Goal: Information Seeking & Learning: Learn about a topic

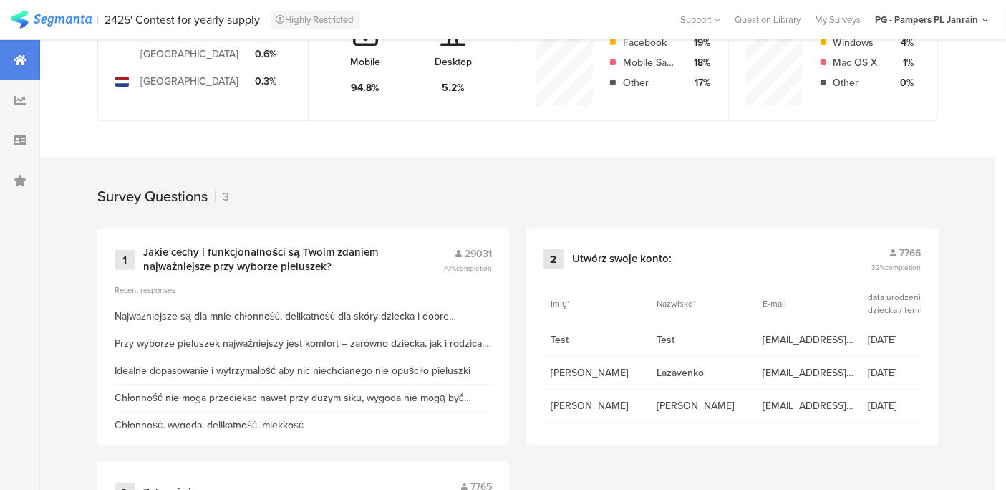
scroll to position [472, 0]
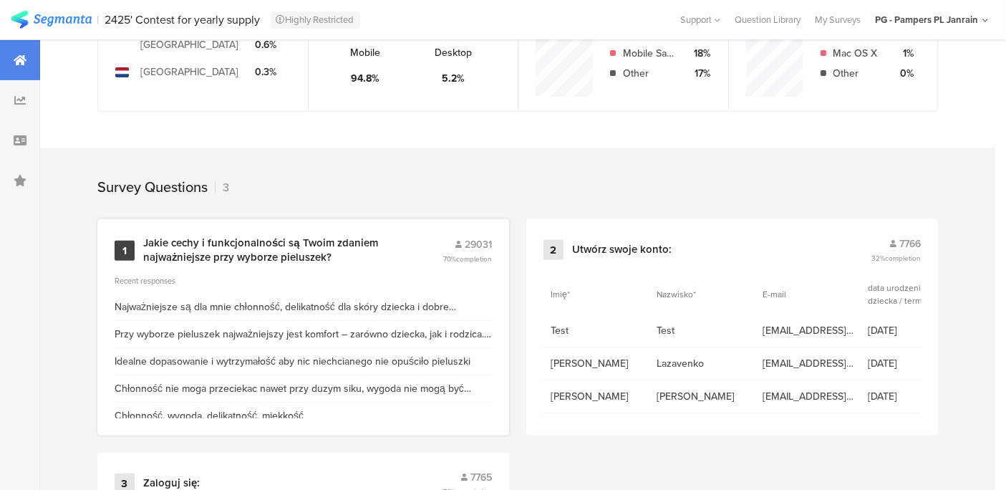
click at [193, 247] on div "Jakie cechy i funkcjonalności są Twoim zdaniem najważniejsze przy wyborze pielu…" at bounding box center [275, 250] width 265 height 28
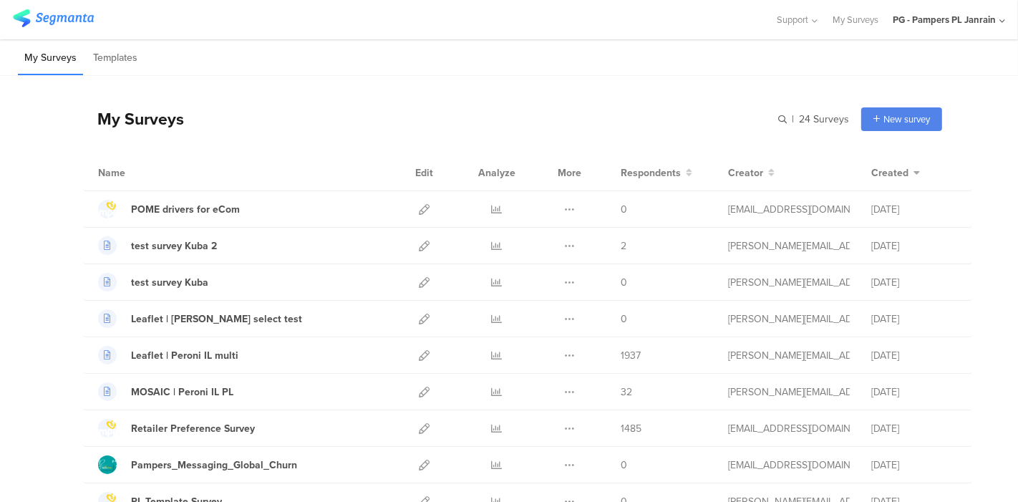
scroll to position [205, 0]
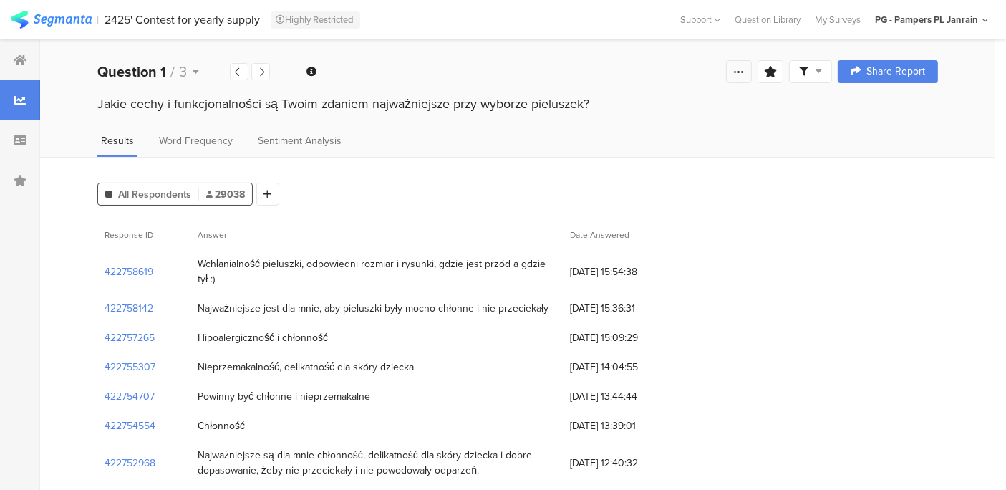
click at [746, 79] on div at bounding box center [739, 71] width 26 height 23
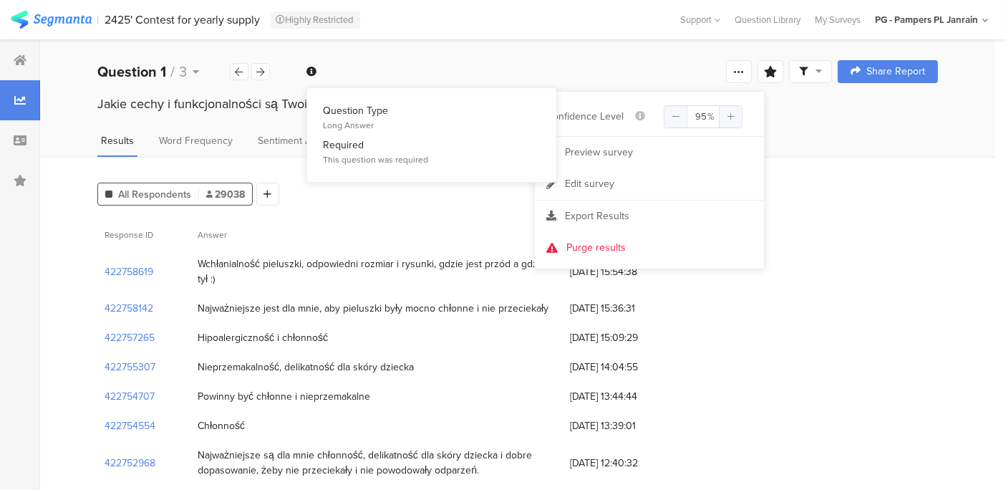
click at [314, 76] on icon at bounding box center [311, 72] width 10 height 10
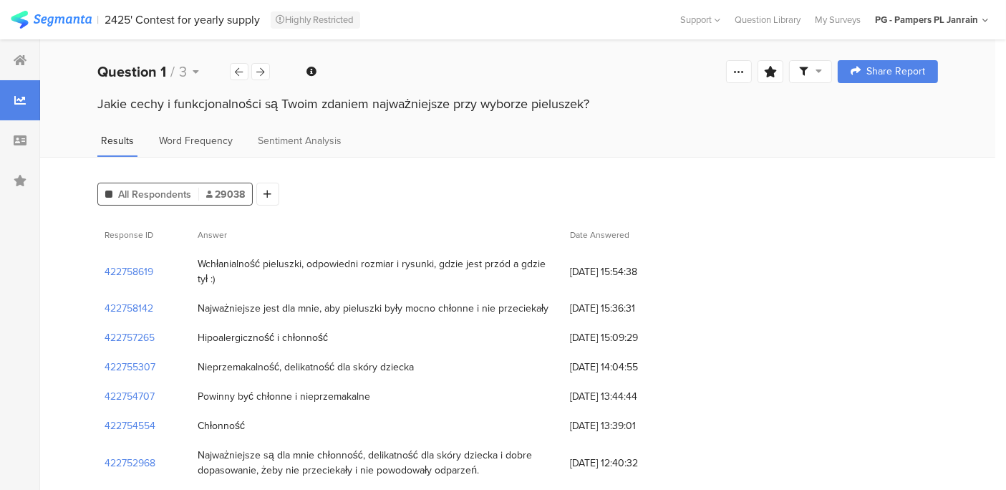
click at [182, 139] on span "Word Frequency" at bounding box center [196, 140] width 74 height 15
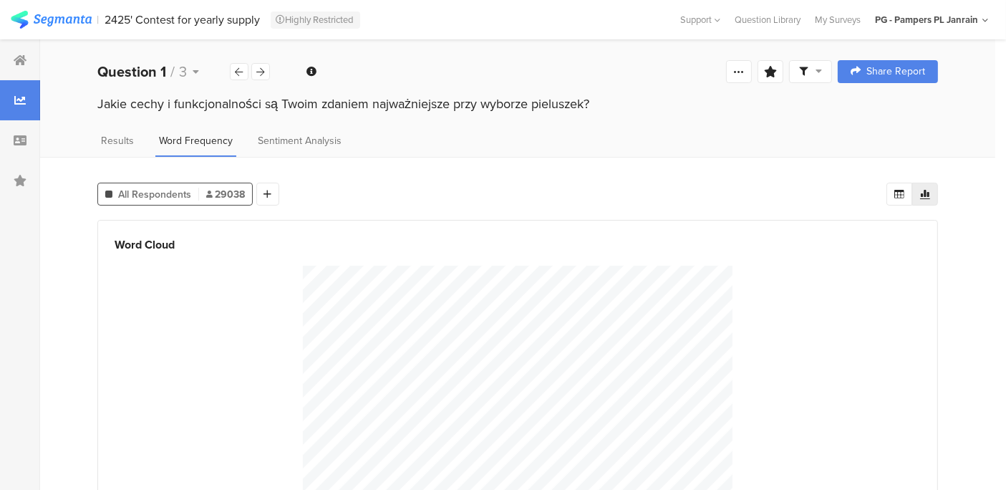
click at [274, 131] on div "Jakie cechy i funkcjonalności są Twoim zdaniem najważniejsze przy wyborze pielu…" at bounding box center [517, 117] width 955 height 46
click at [278, 144] on span "Sentiment Analysis" at bounding box center [300, 140] width 84 height 15
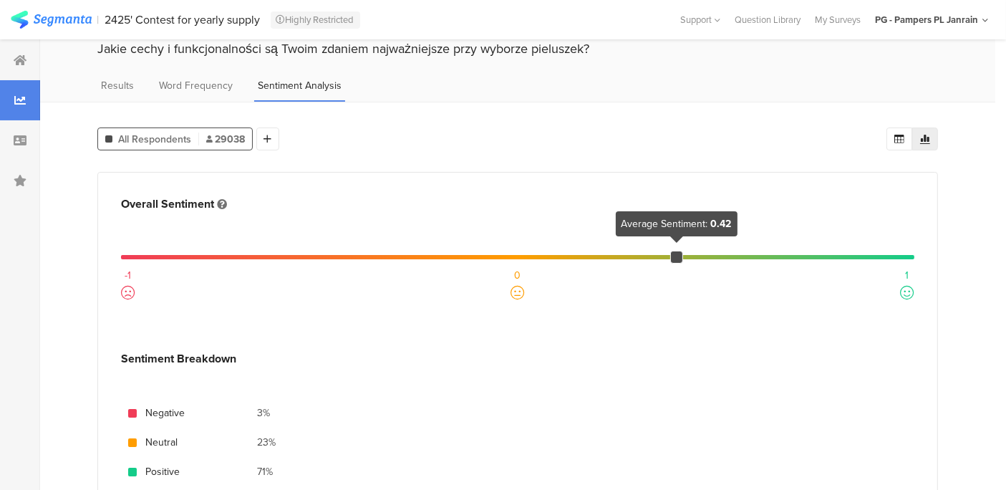
scroll to position [45, 0]
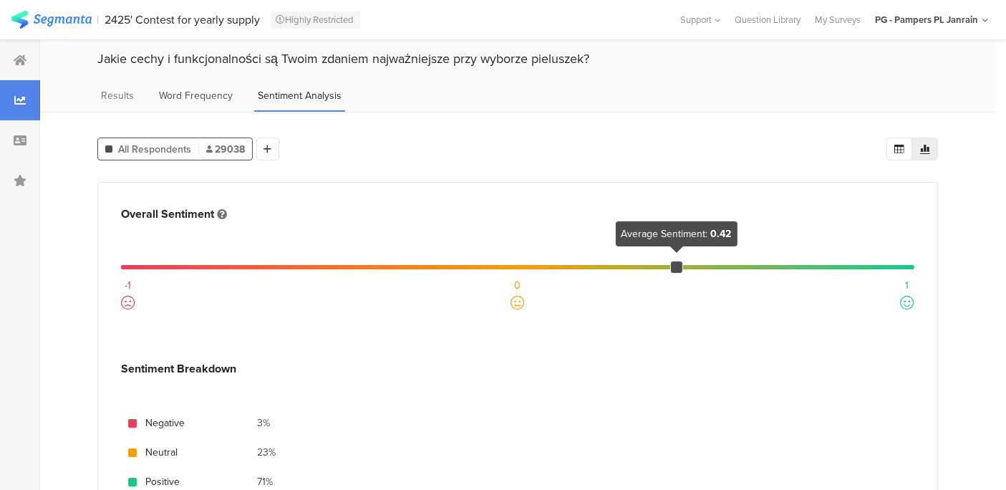
click at [157, 103] on div "Word Frequency" at bounding box center [195, 100] width 81 height 24
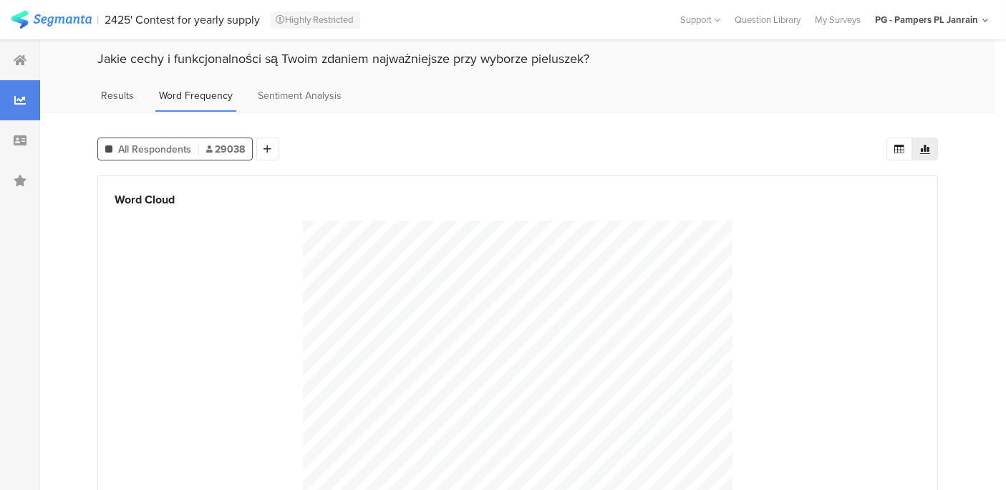
click at [115, 94] on span "Results" at bounding box center [117, 95] width 33 height 15
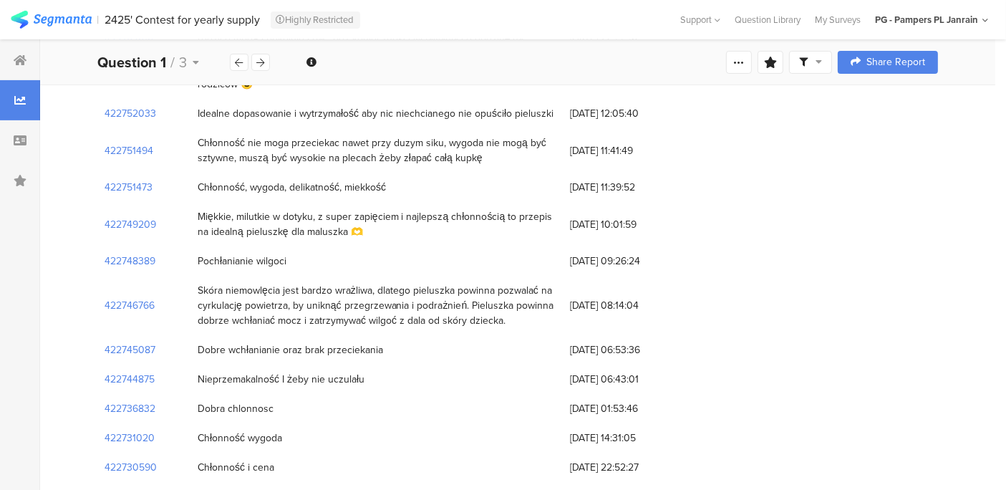
scroll to position [508, 0]
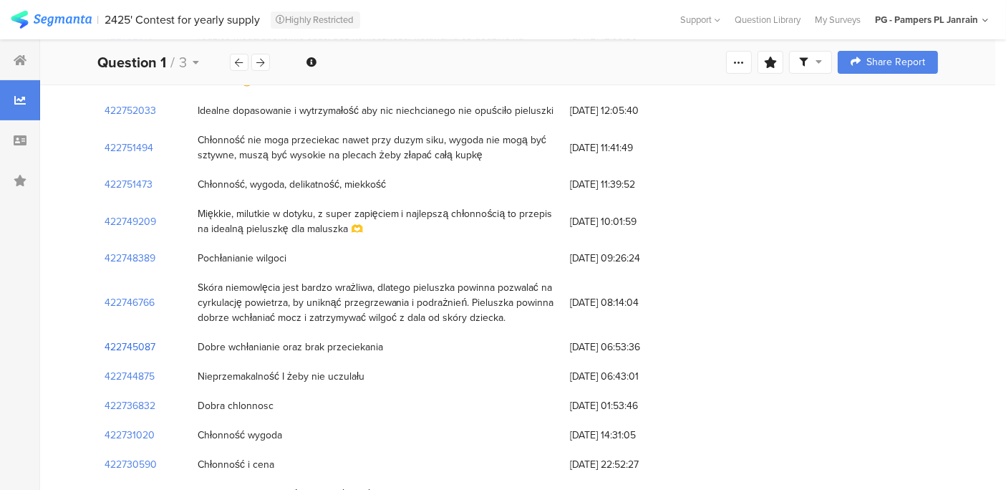
click at [136, 339] on section "422745087" at bounding box center [129, 346] width 51 height 15
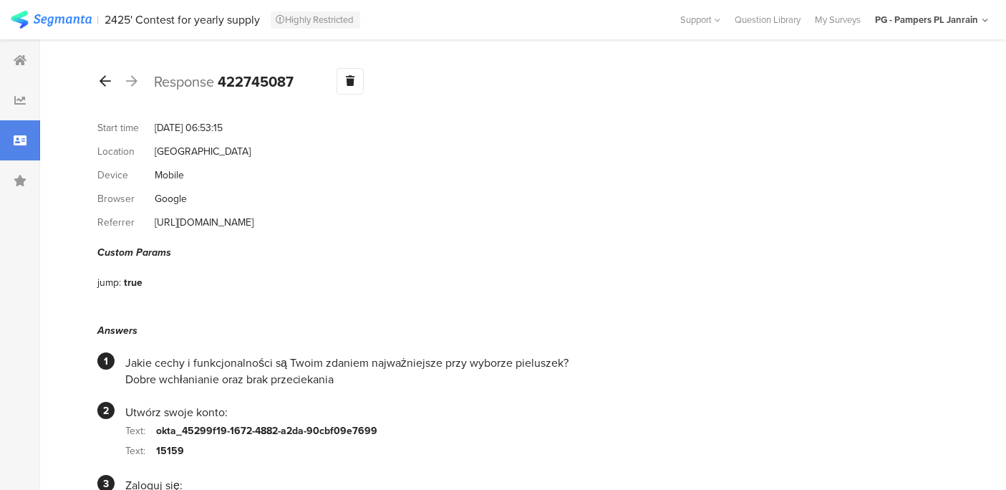
click at [109, 80] on icon at bounding box center [104, 80] width 11 height 13
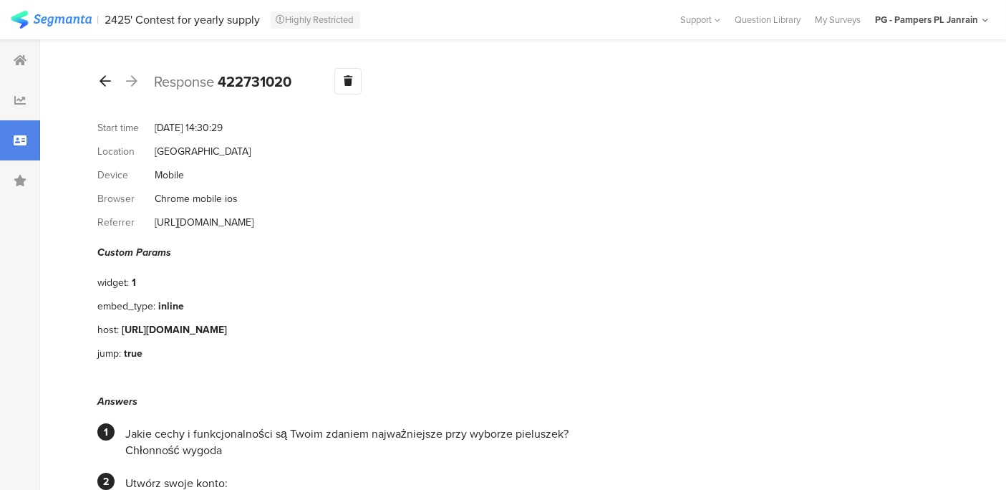
click at [102, 77] on icon at bounding box center [104, 80] width 11 height 13
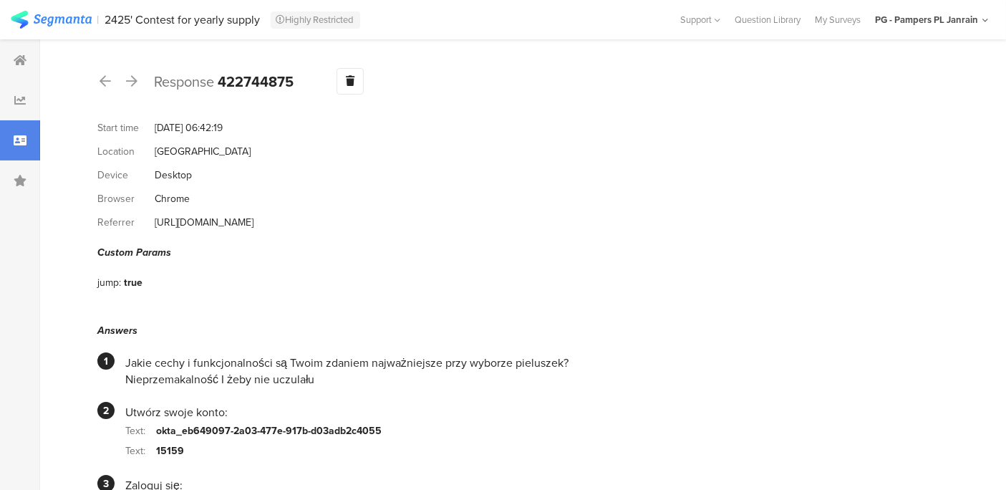
click at [160, 21] on div "2425' Contest for yearly supply" at bounding box center [182, 20] width 155 height 14
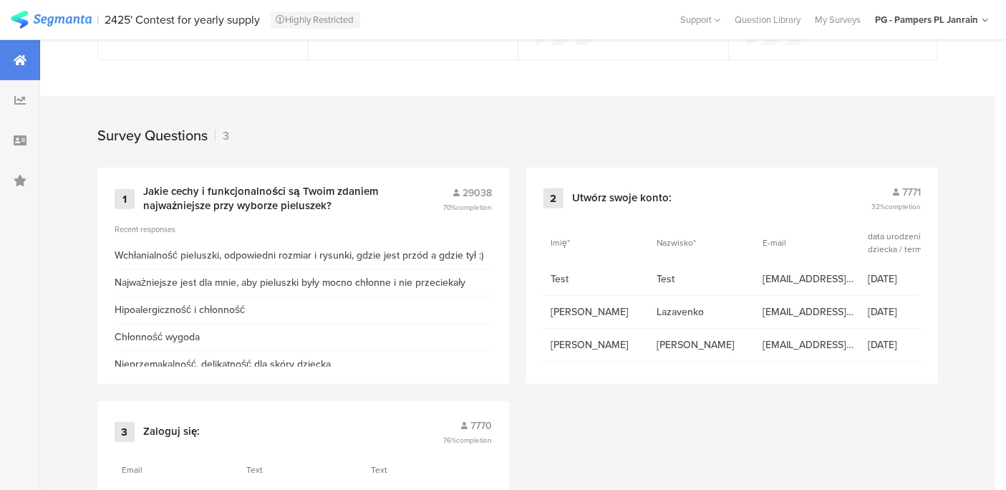
scroll to position [521, 0]
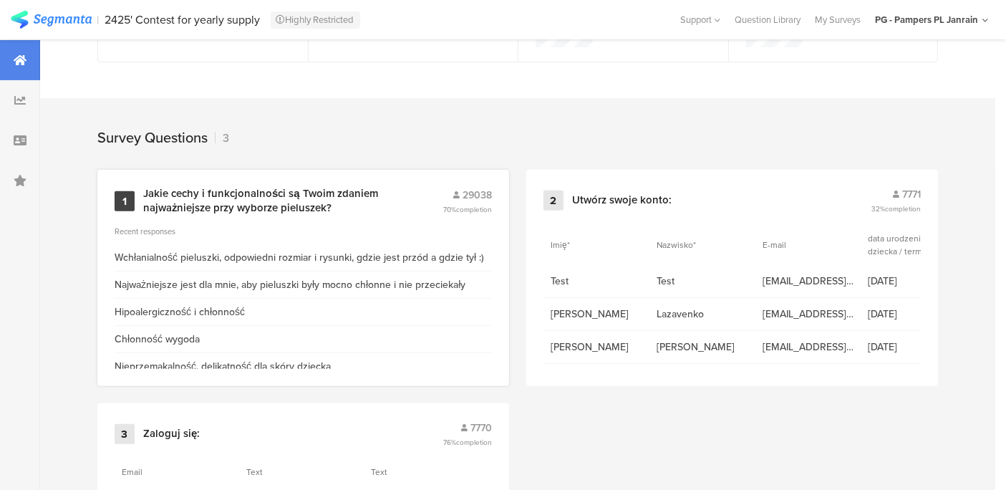
click at [253, 199] on div "Jakie cechy i funkcjonalności są Twoim zdaniem najważniejsze przy wyborze pielu…" at bounding box center [275, 201] width 265 height 28
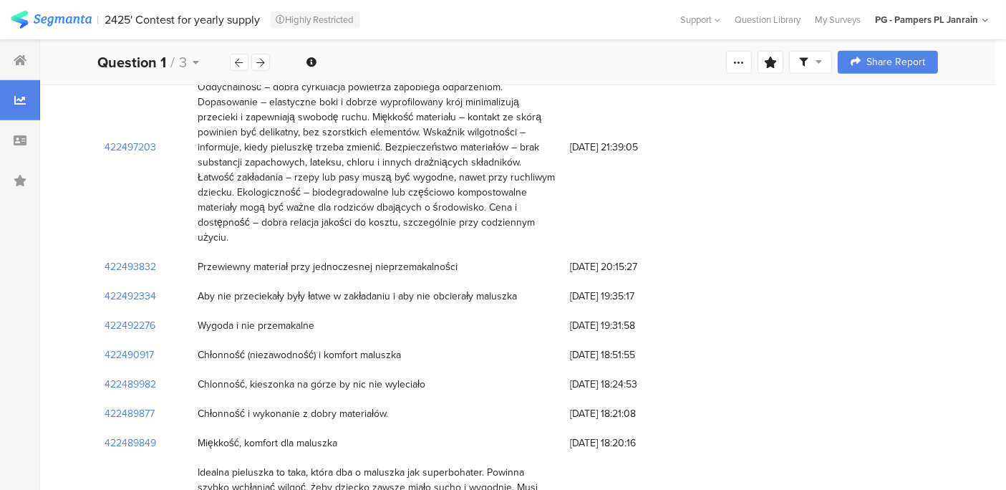
scroll to position [6490, 0]
click at [822, 59] on span at bounding box center [810, 62] width 23 height 13
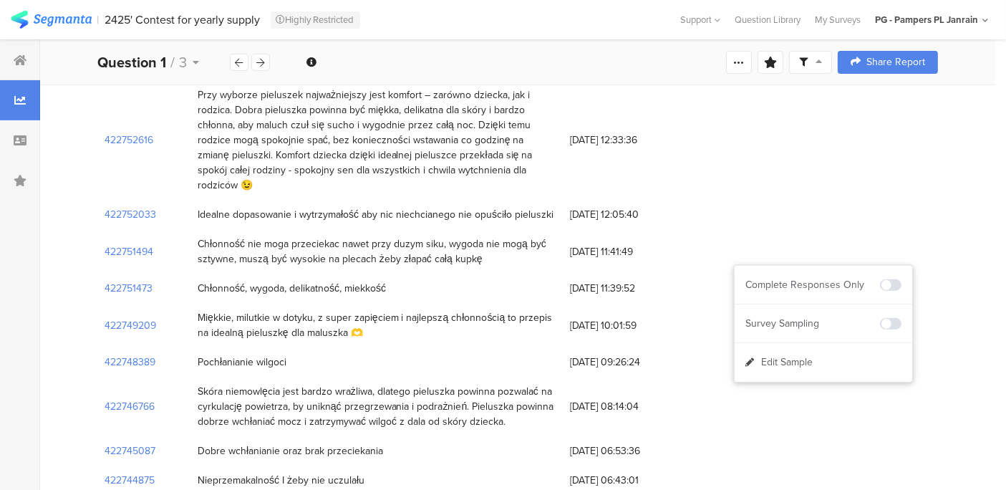
scroll to position [0, 0]
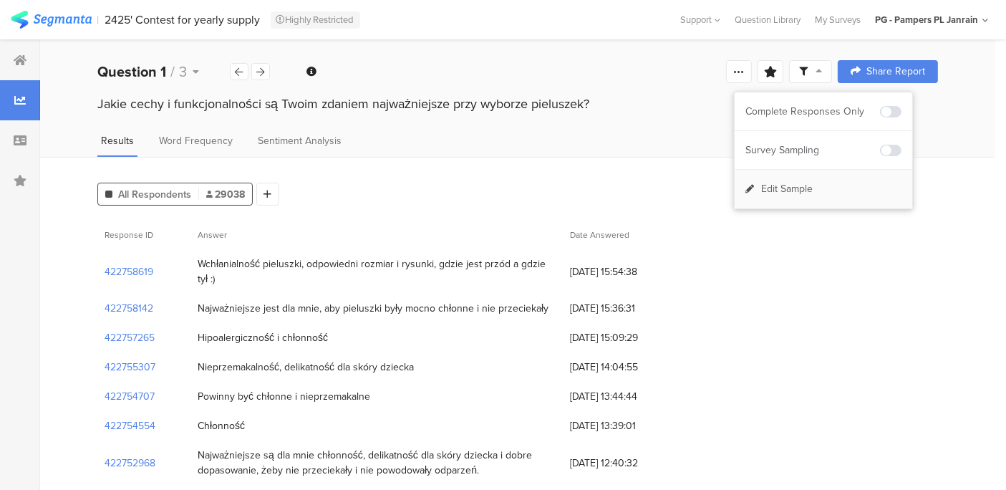
click at [769, 182] on span "Edit Sample" at bounding box center [787, 189] width 52 height 14
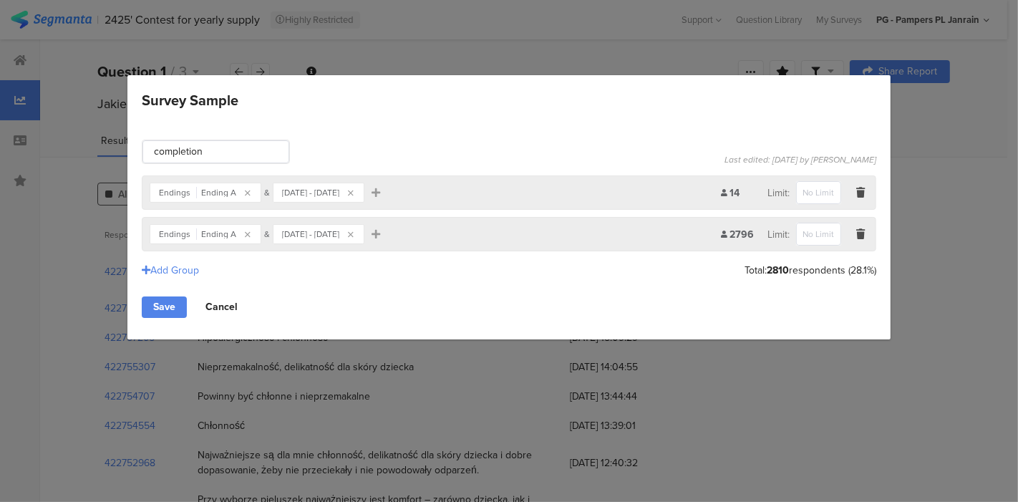
click at [223, 308] on link "Cancel" at bounding box center [221, 306] width 55 height 21
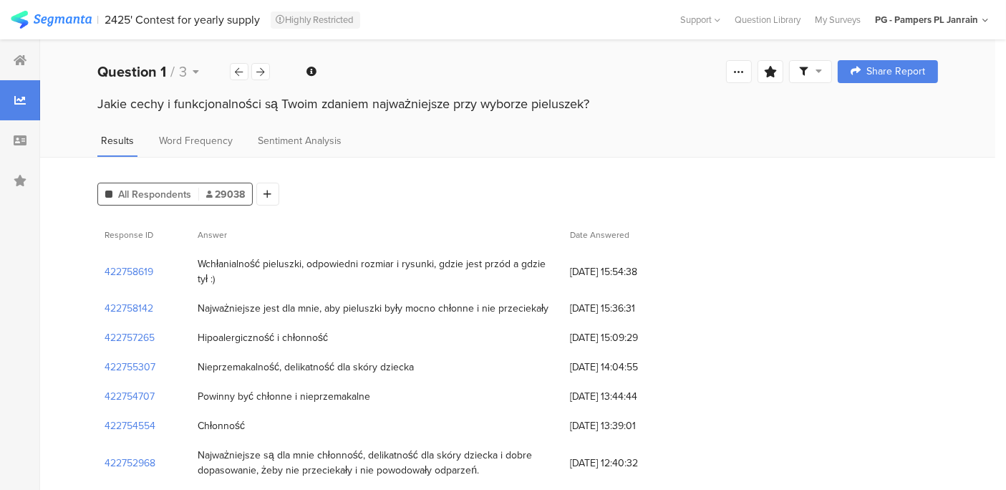
click at [816, 79] on div at bounding box center [810, 71] width 43 height 23
click at [744, 71] on icon at bounding box center [738, 71] width 11 height 11
click at [206, 191] on icon at bounding box center [209, 193] width 6 height 7
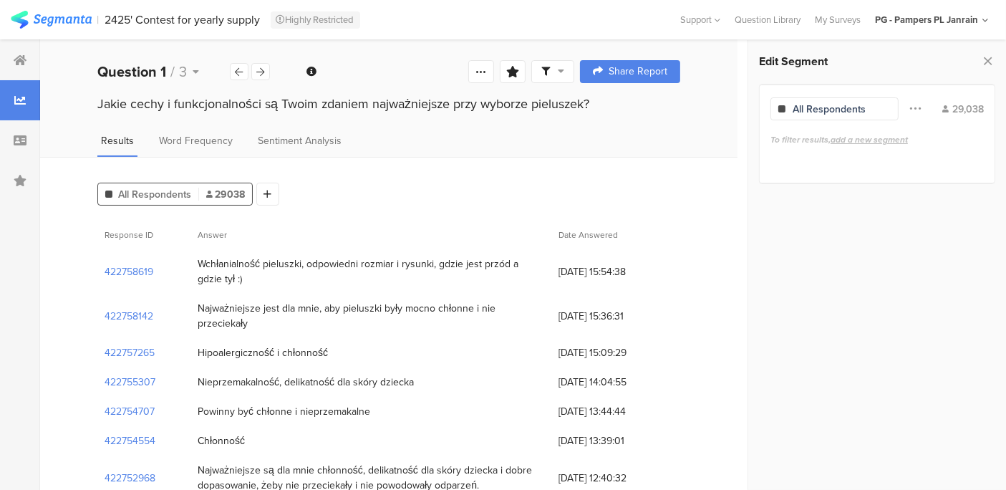
click at [842, 111] on div "All Respondents" at bounding box center [828, 109] width 73 height 15
click at [864, 140] on span "add a new segment" at bounding box center [868, 139] width 77 height 13
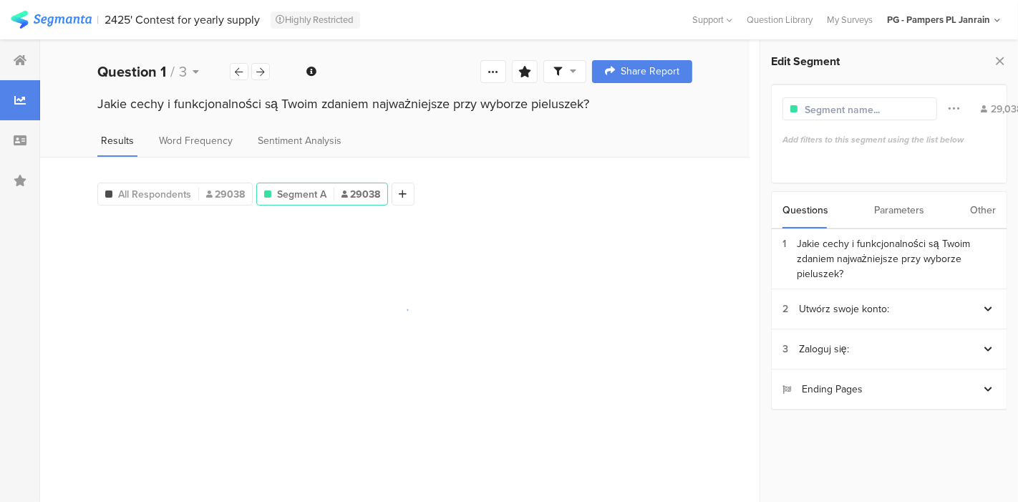
click at [838, 112] on input "text" at bounding box center [866, 109] width 125 height 15
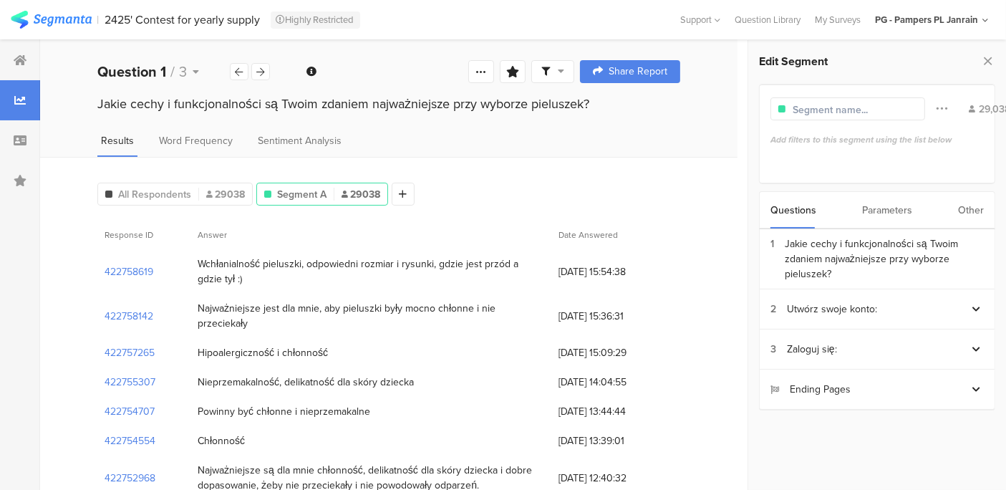
paste input "421440491"
type input "421440491"
click at [877, 205] on div "Parameters" at bounding box center [887, 210] width 50 height 37
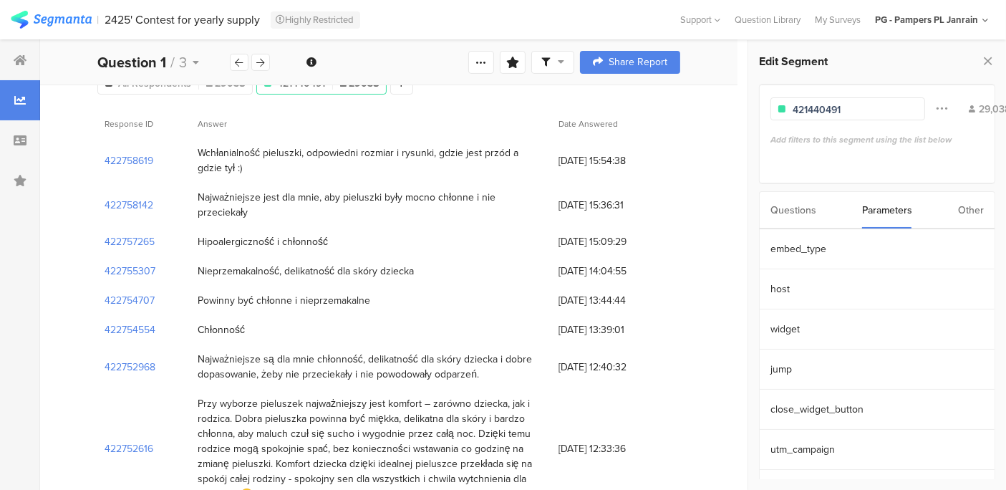
click at [915, 220] on div "Questions Parameters Other" at bounding box center [877, 210] width 236 height 38
click at [915, 209] on div "Other" at bounding box center [971, 210] width 26 height 37
click at [891, 114] on input "421440491" at bounding box center [854, 109] width 125 height 15
click at [915, 107] on icon at bounding box center [940, 108] width 11 height 19
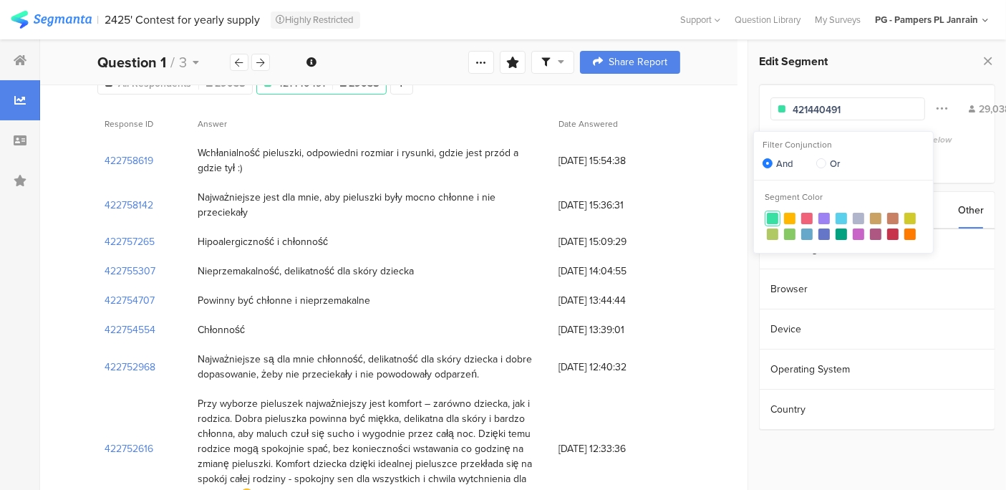
drag, startPoint x: 861, startPoint y: 107, endPoint x: 744, endPoint y: 112, distance: 116.7
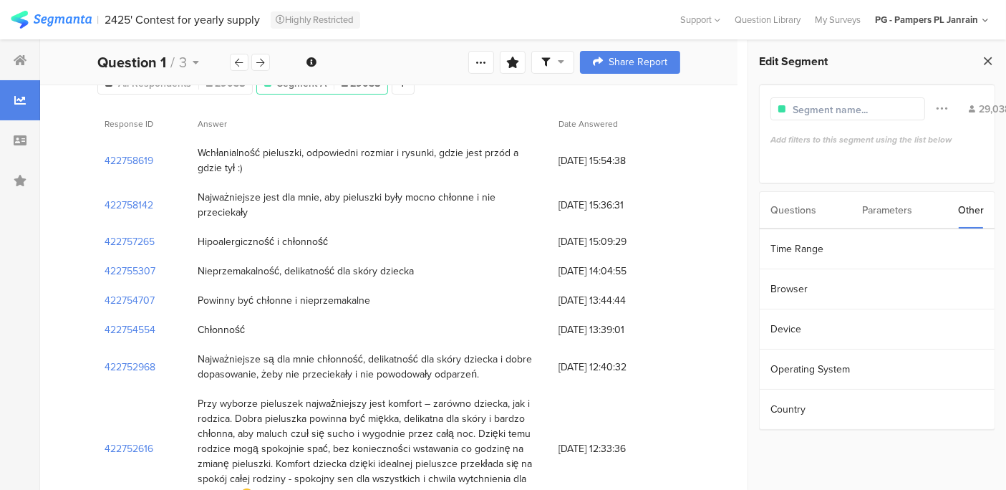
click at [915, 59] on icon at bounding box center [987, 61] width 15 height 20
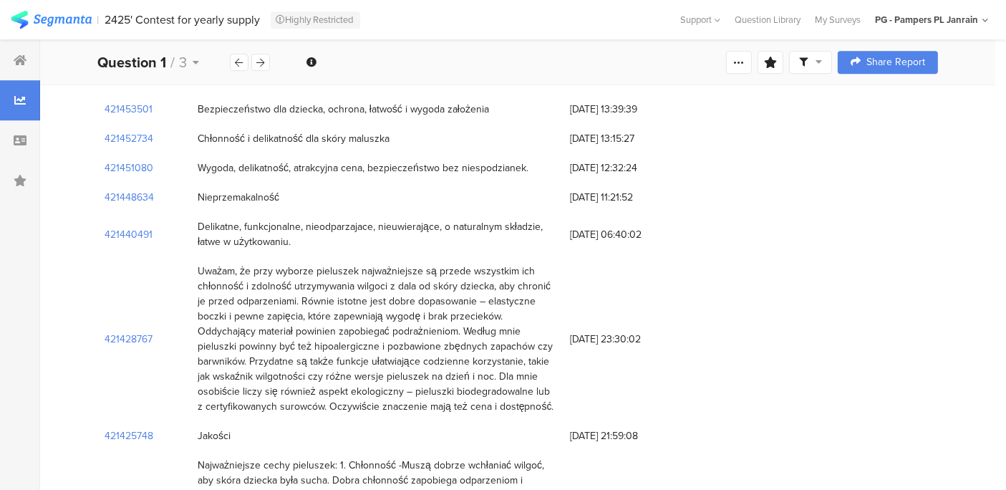
scroll to position [36495, 0]
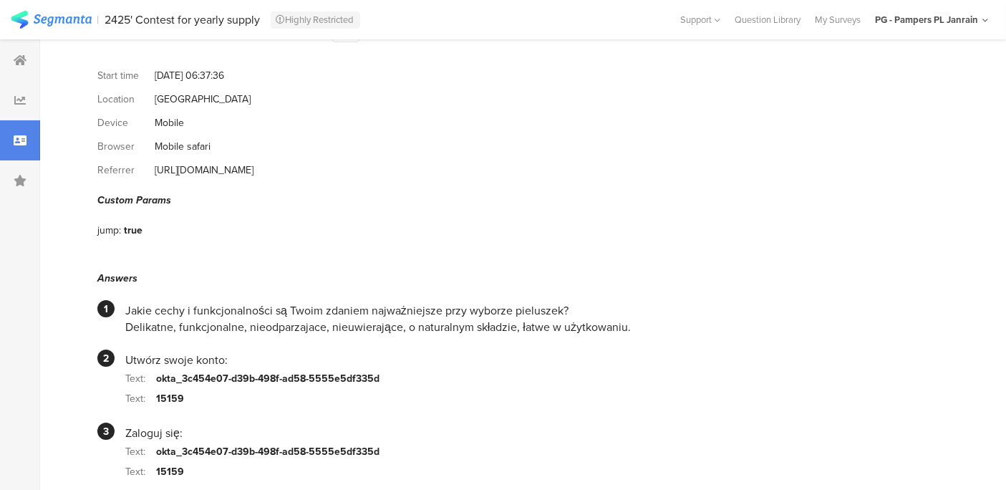
click at [380, 252] on section "Start time Sep 18, 2025 at 06:37:36 Location Poland Device Mobile Browser Mobil…" at bounding box center [517, 303] width 840 height 479
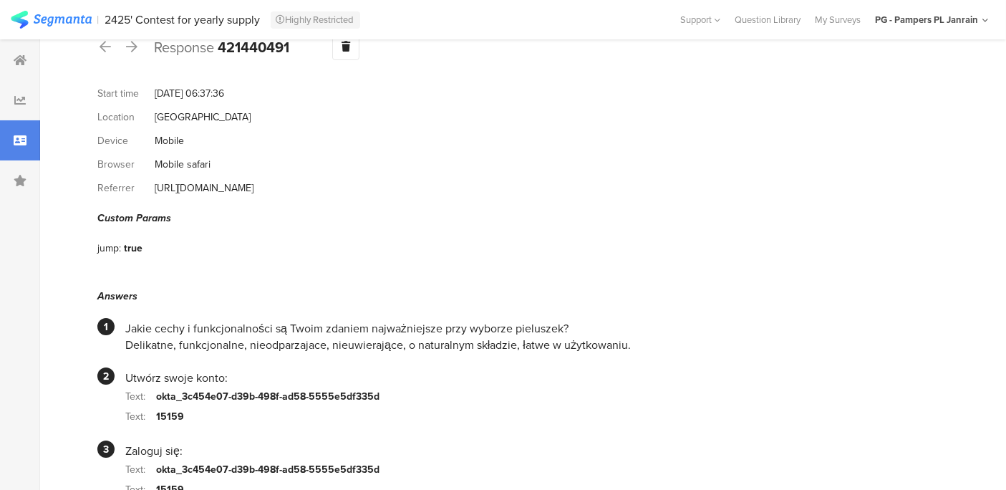
scroll to position [33, 0]
click at [851, 222] on div "Custom Params" at bounding box center [517, 219] width 840 height 15
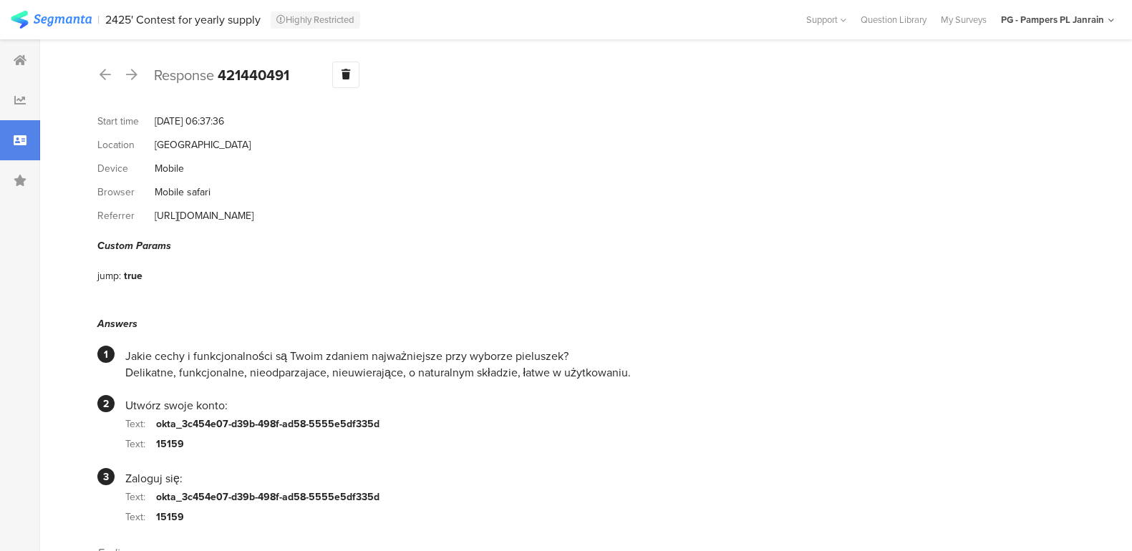
scroll to position [7, 0]
click at [326, 422] on div "okta_3c454e07-d39b-498f-ad58-5555e5df335d" at bounding box center [267, 423] width 223 height 15
copy div "okta_3c454e07-d39b-498f-ad58-5555e5df335d"
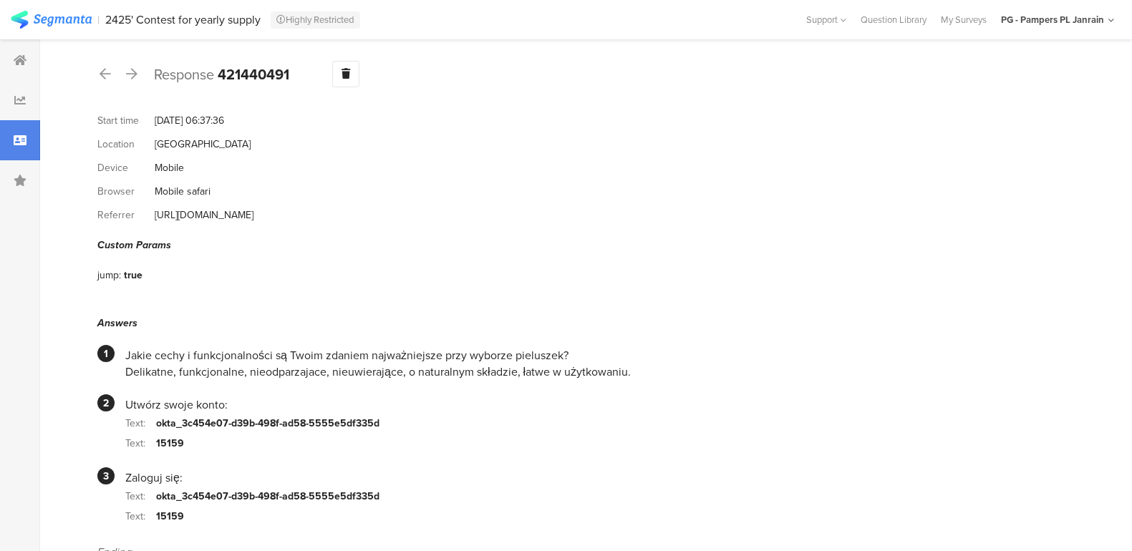
click at [664, 288] on section "Start time Sep 18, 2025 at 06:37:36 Location Poland Device Mobile Browser Mobil…" at bounding box center [580, 348] width 966 height 479
